Goal: Transaction & Acquisition: Purchase product/service

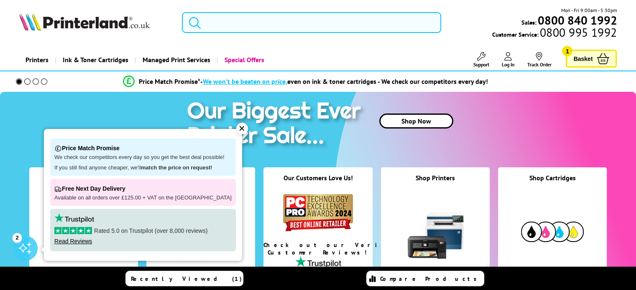
click at [243, 30] on input "search" at bounding box center [311, 22] width 259 height 21
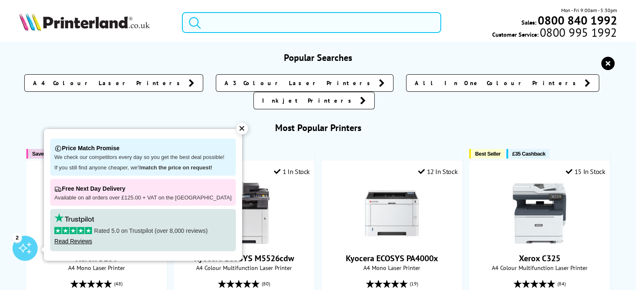
paste input "006R04377"
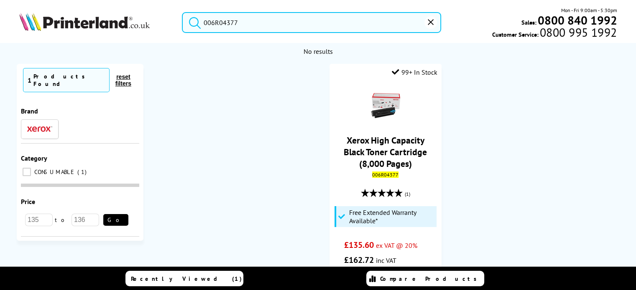
type input "006R04377"
click at [182, 12] on button "submit" at bounding box center [192, 21] width 21 height 18
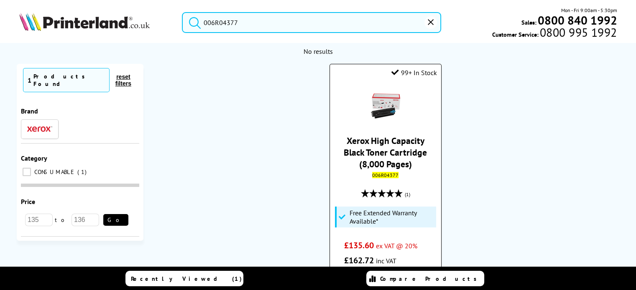
click at [375, 160] on link "Xerox High Capacity Black Toner Cartridge (8,000 Pages)" at bounding box center [385, 152] width 83 height 35
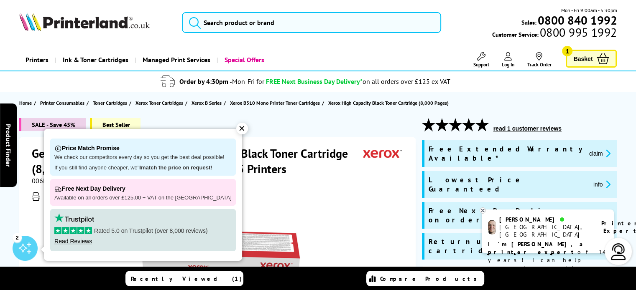
click at [236, 125] on div "✕" at bounding box center [242, 129] width 12 height 12
